Goal: Task Accomplishment & Management: Complete application form

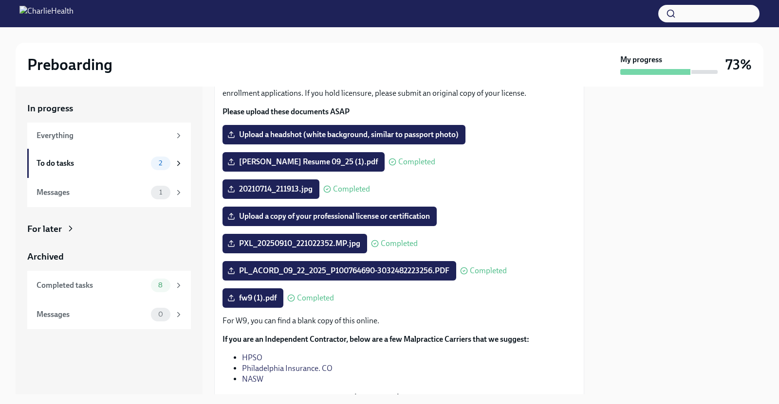
scroll to position [95, 0]
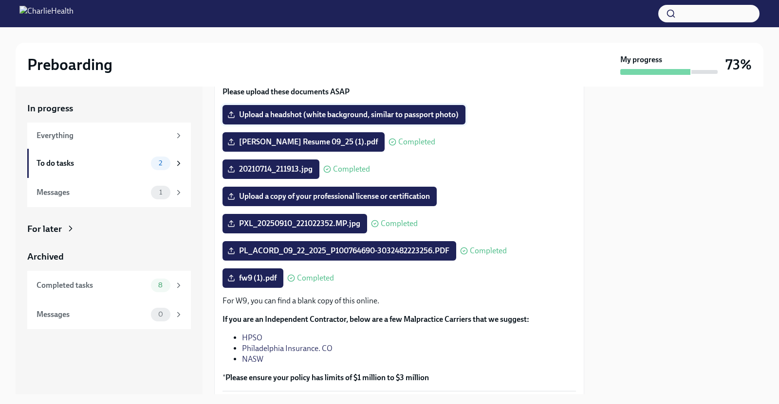
click at [429, 112] on span "Upload a headshot (white background, similar to passport photo)" at bounding box center [343, 115] width 229 height 10
click at [0, 0] on input "Upload a headshot (white background, similar to passport photo)" at bounding box center [0, 0] width 0 height 0
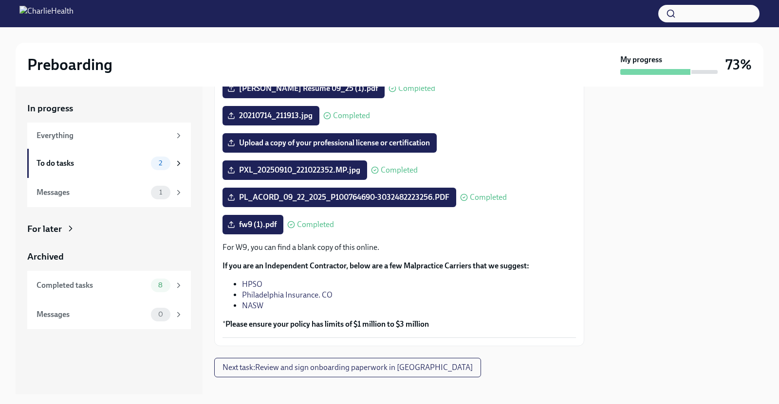
scroll to position [161, 0]
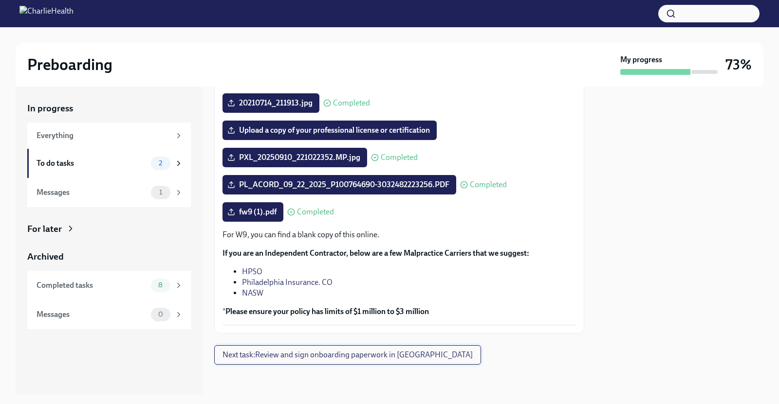
click at [398, 354] on span "Next task : Review and sign onboarding paperwork in [GEOGRAPHIC_DATA]" at bounding box center [347, 355] width 250 height 10
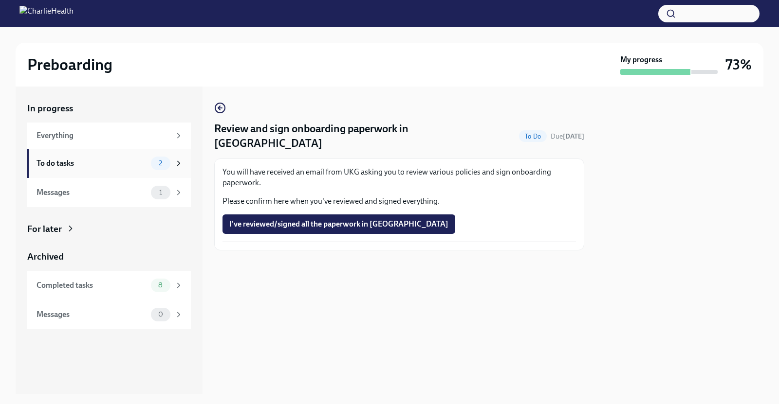
click at [123, 164] on div "To do tasks" at bounding box center [91, 163] width 110 height 11
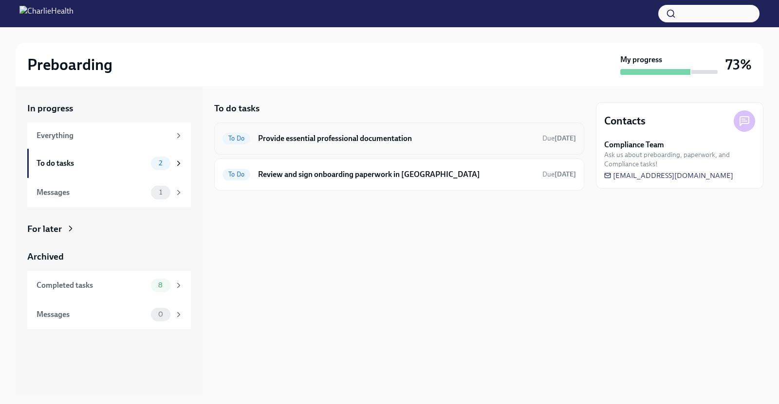
click at [359, 138] on h6 "Provide essential professional documentation" at bounding box center [396, 138] width 276 height 11
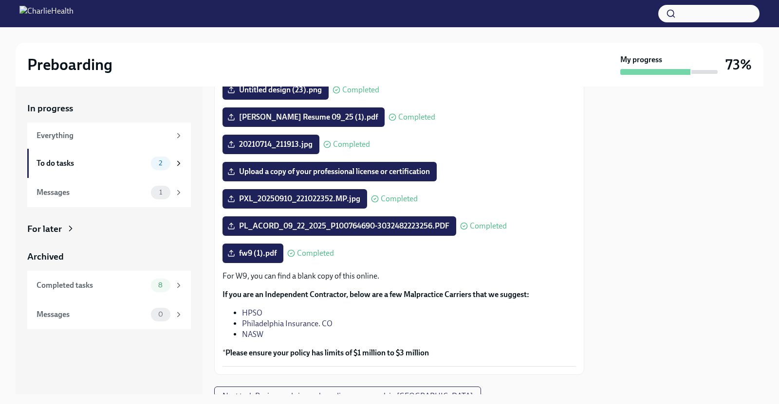
scroll to position [161, 0]
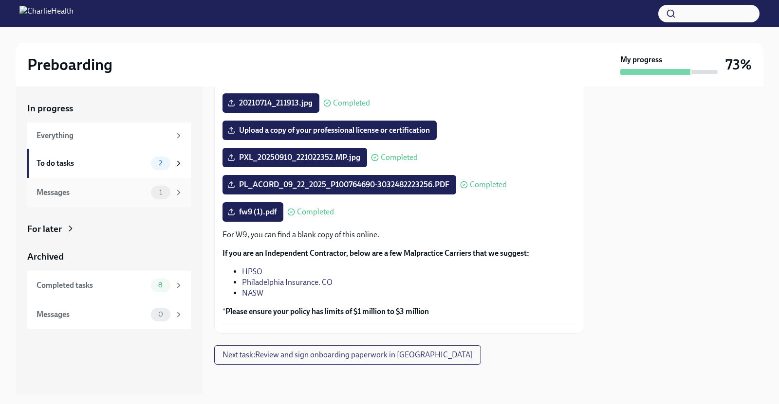
click at [79, 194] on div "Messages" at bounding box center [91, 192] width 110 height 11
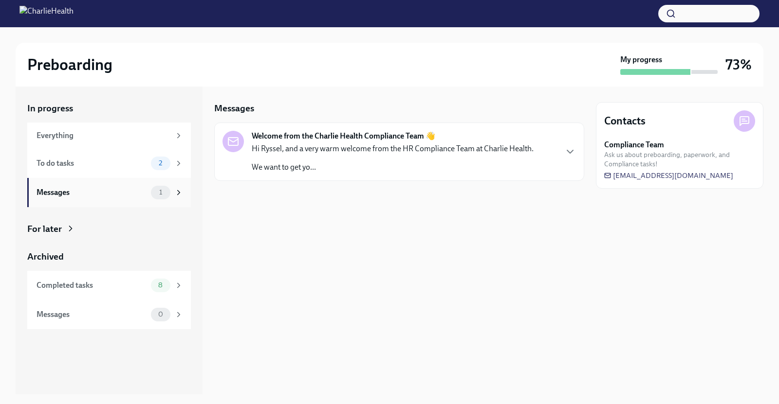
click at [157, 196] on div "1" at bounding box center [160, 193] width 19 height 14
click at [386, 170] on p "We want to get yo..." at bounding box center [393, 167] width 282 height 11
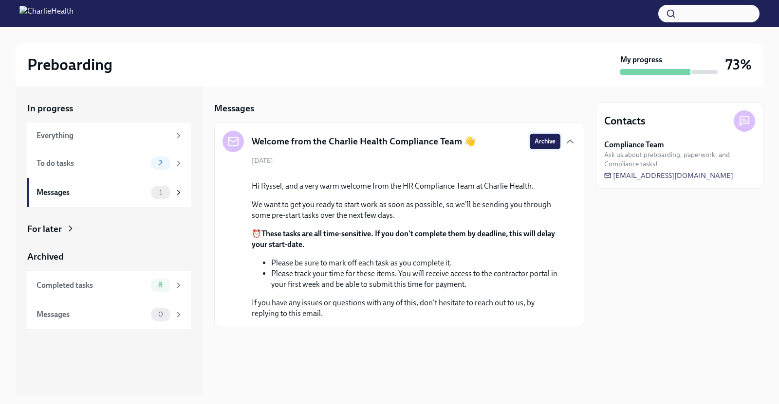
click at [545, 142] on span "Archive" at bounding box center [544, 142] width 21 height 10
click at [98, 163] on div "To do tasks" at bounding box center [91, 163] width 110 height 11
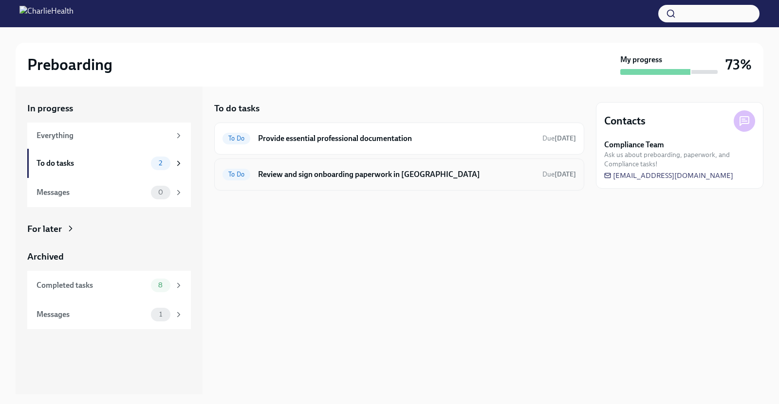
click at [482, 159] on div "To Do Review and sign onboarding paperwork in [GEOGRAPHIC_DATA] Due [DATE]" at bounding box center [399, 175] width 370 height 32
click at [419, 173] on h6 "Review and sign onboarding paperwork in [GEOGRAPHIC_DATA]" at bounding box center [396, 174] width 276 height 11
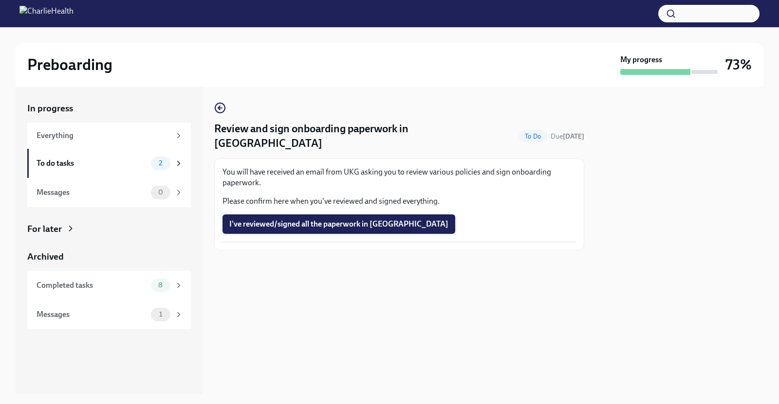
click at [278, 219] on span "I've reviewed/signed all the paperwork in [GEOGRAPHIC_DATA]" at bounding box center [338, 224] width 219 height 10
